Goal: Complete application form

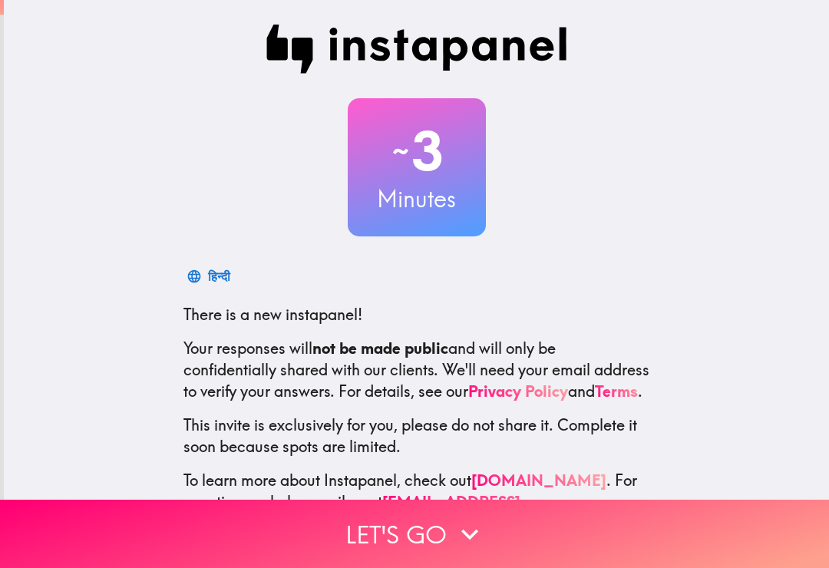
click at [456, 529] on icon "button" at bounding box center [470, 534] width 34 height 34
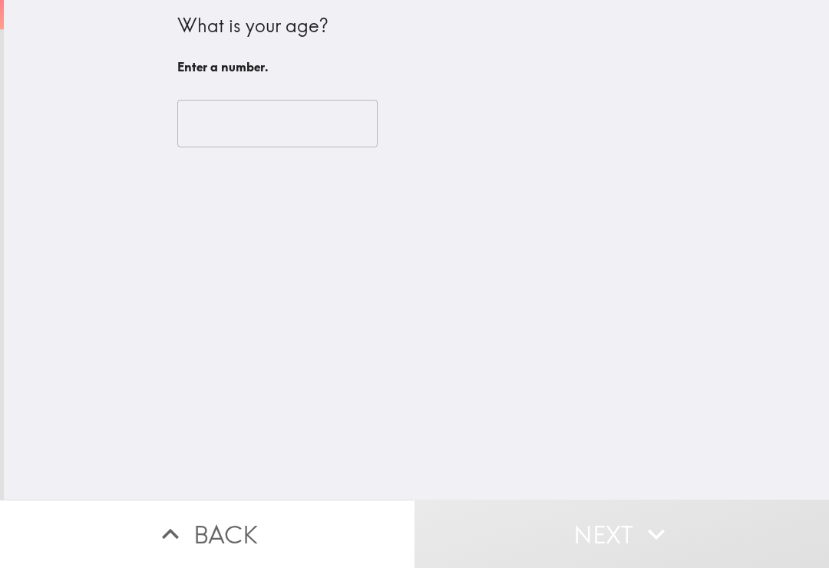
click at [335, 113] on input "number" at bounding box center [277, 124] width 200 height 48
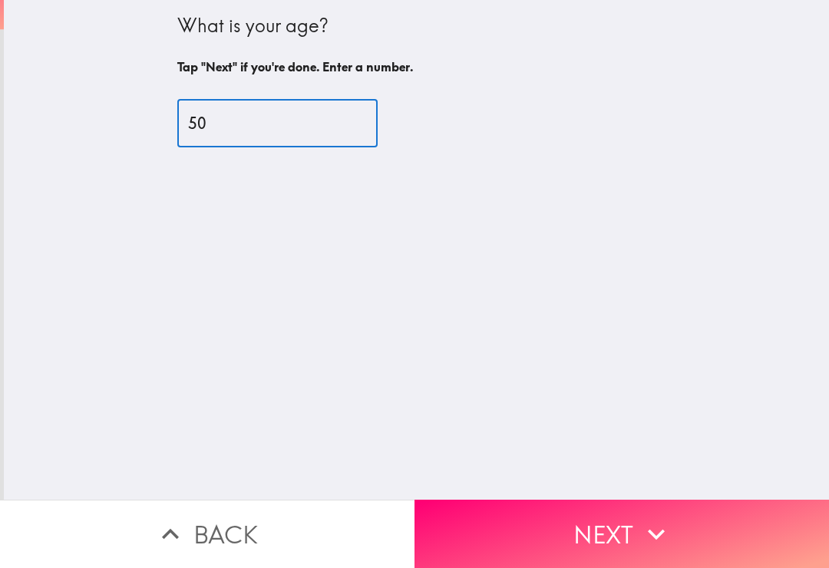
type input "50"
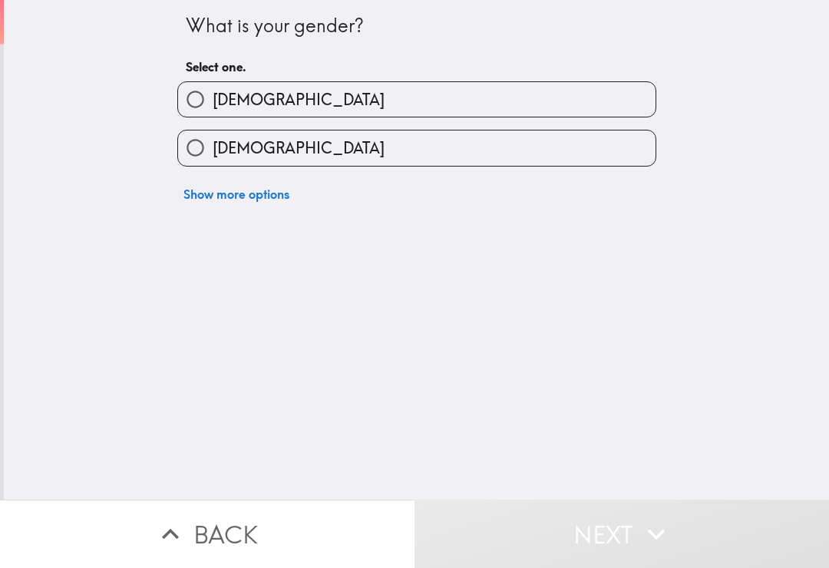
click at [479, 152] on label "[DEMOGRAPHIC_DATA]" at bounding box center [416, 147] width 477 height 35
click at [213, 152] on input "[DEMOGRAPHIC_DATA]" at bounding box center [195, 147] width 35 height 35
radio input "true"
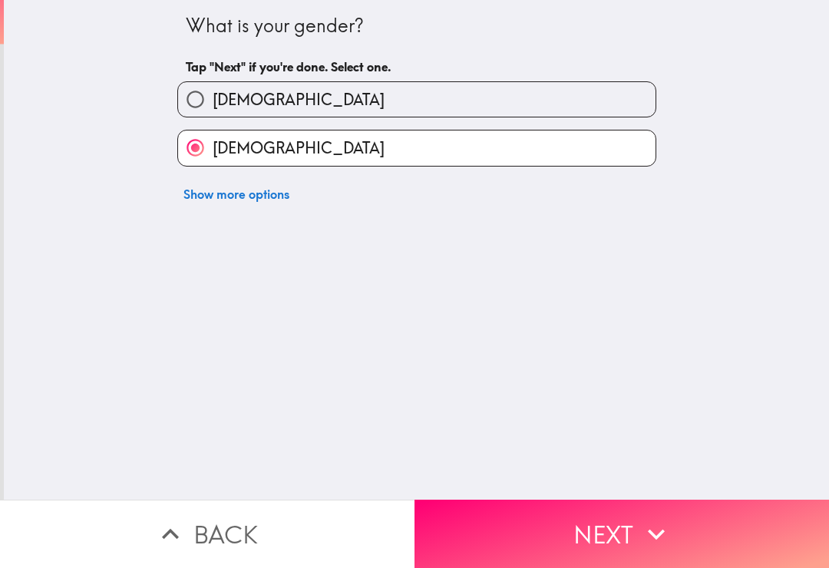
click at [631, 521] on button "Next" at bounding box center [621, 533] width 414 height 68
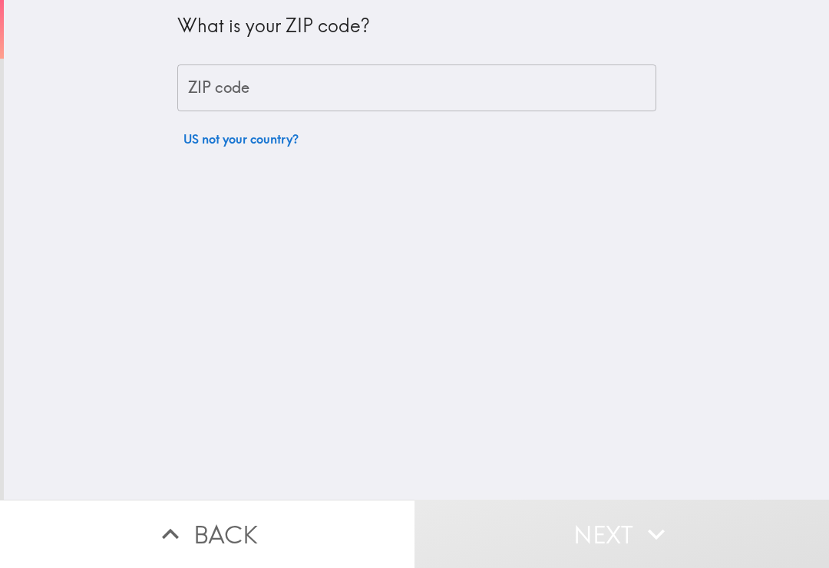
click at [585, 81] on input "ZIP code" at bounding box center [416, 88] width 479 height 48
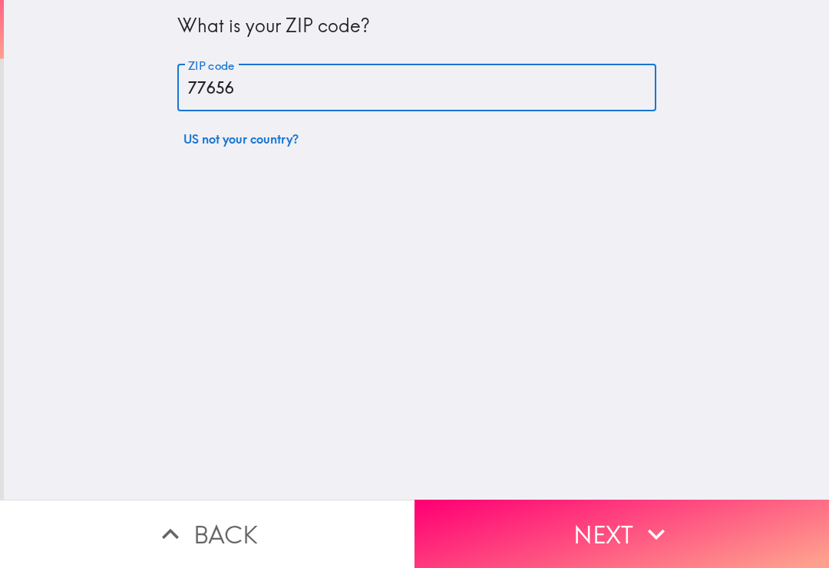
type input "77656"
click at [634, 521] on button "Next" at bounding box center [621, 533] width 414 height 68
